Goal: Navigation & Orientation: Find specific page/section

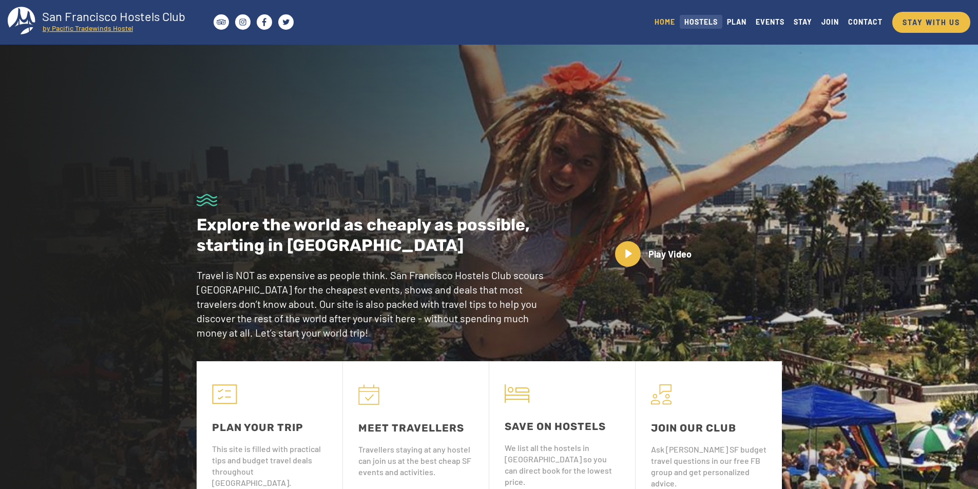
click at [699, 26] on link "HOSTELS" at bounding box center [701, 22] width 43 height 14
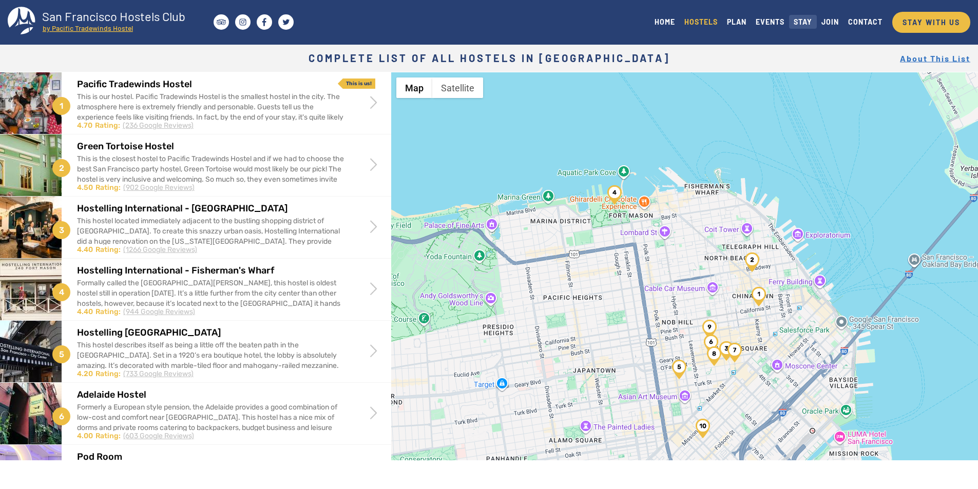
click at [804, 21] on link "STAY" at bounding box center [803, 22] width 28 height 14
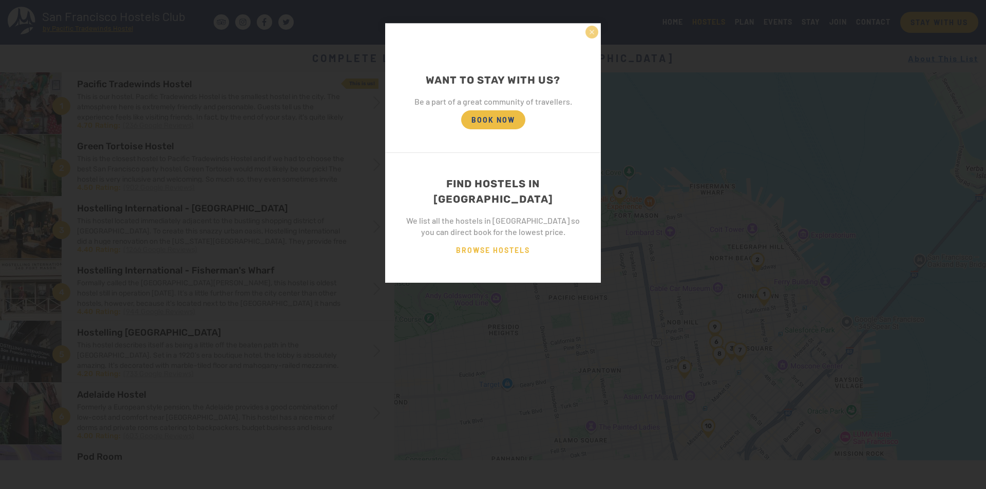
click at [597, 32] on button "×" at bounding box center [591, 32] width 13 height 13
